Goal: Check status: Check status

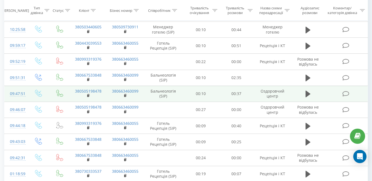
scroll to position [248, 0]
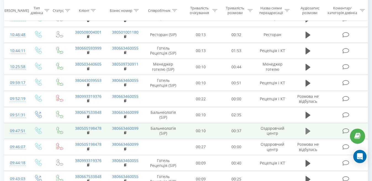
click at [307, 130] on icon at bounding box center [308, 131] width 5 height 7
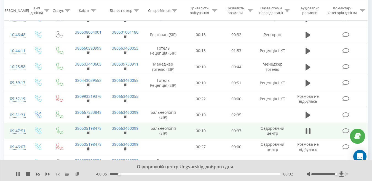
drag, startPoint x: 325, startPoint y: 175, endPoint x: 343, endPoint y: 179, distance: 18.6
click at [343, 179] on div "Оздорожній центр Ungvarskiy, доброго дня. 1 x - 00:35 00:02 00:02" at bounding box center [186, 170] width 372 height 21
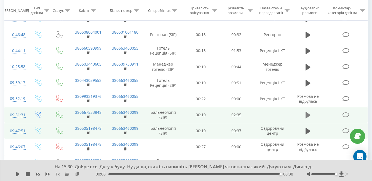
click at [307, 118] on icon at bounding box center [308, 115] width 5 height 7
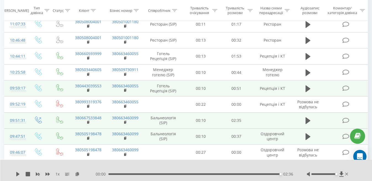
scroll to position [276, 0]
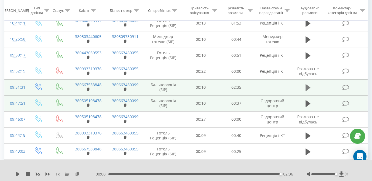
click at [308, 87] on icon at bounding box center [308, 87] width 5 height 7
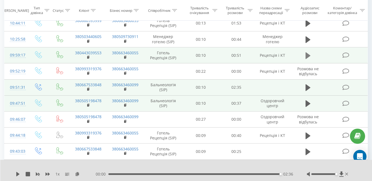
click at [306, 57] on icon at bounding box center [308, 55] width 5 height 7
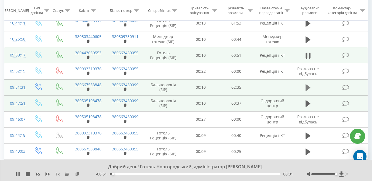
click at [309, 87] on icon at bounding box center [308, 87] width 5 height 7
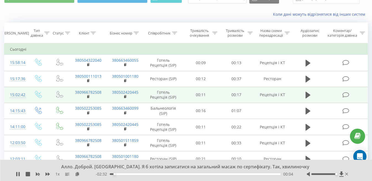
scroll to position [55, 0]
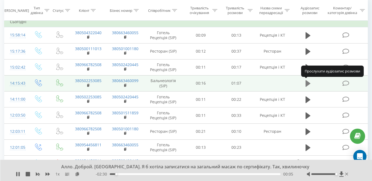
click at [307, 84] on icon at bounding box center [308, 83] width 5 height 7
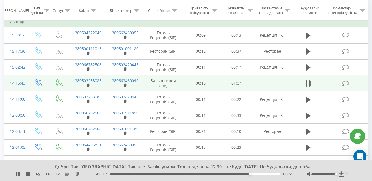
scroll to position [0, 0]
